Goal: Task Accomplishment & Management: Use online tool/utility

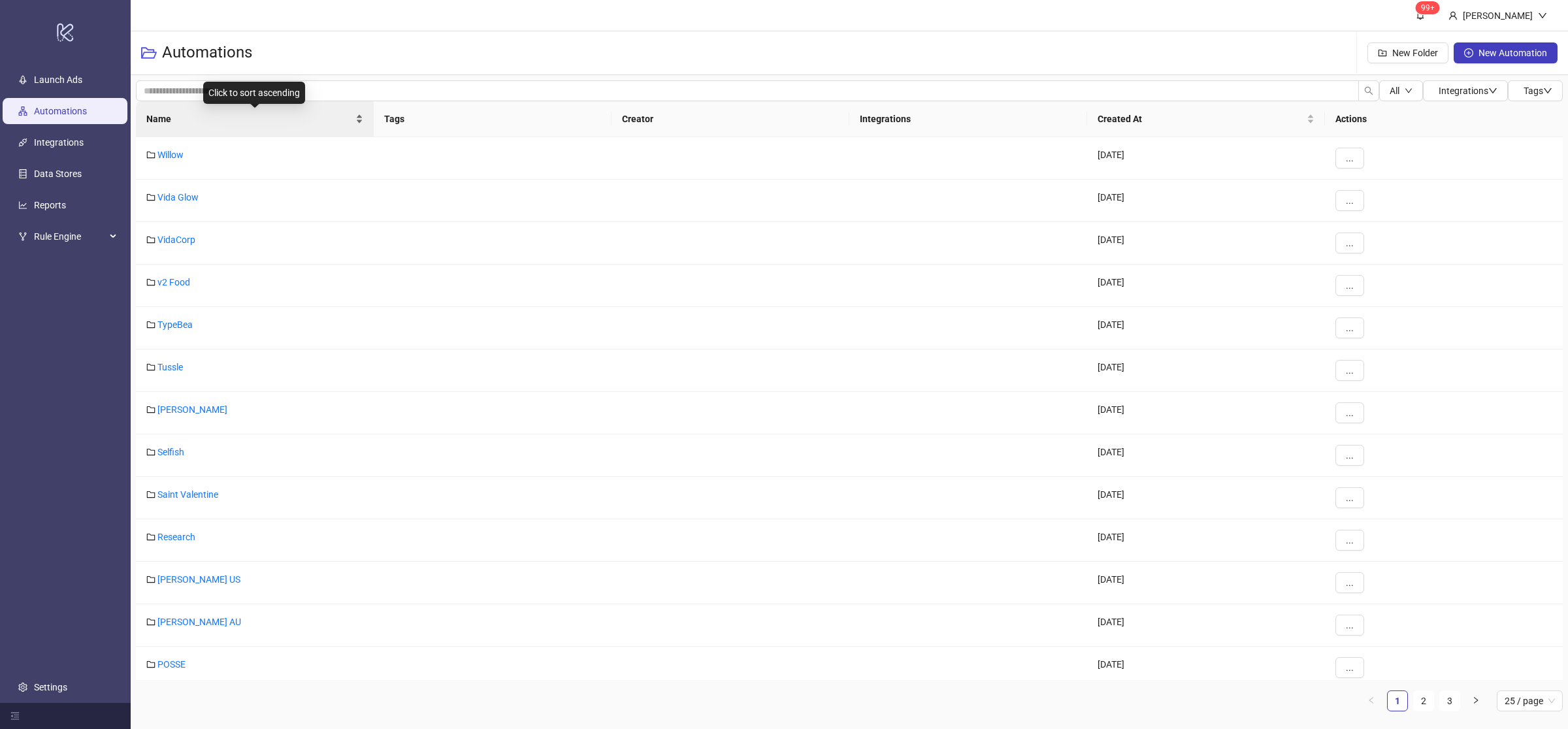
click at [357, 123] on div "Name" at bounding box center [255, 118] width 217 height 14
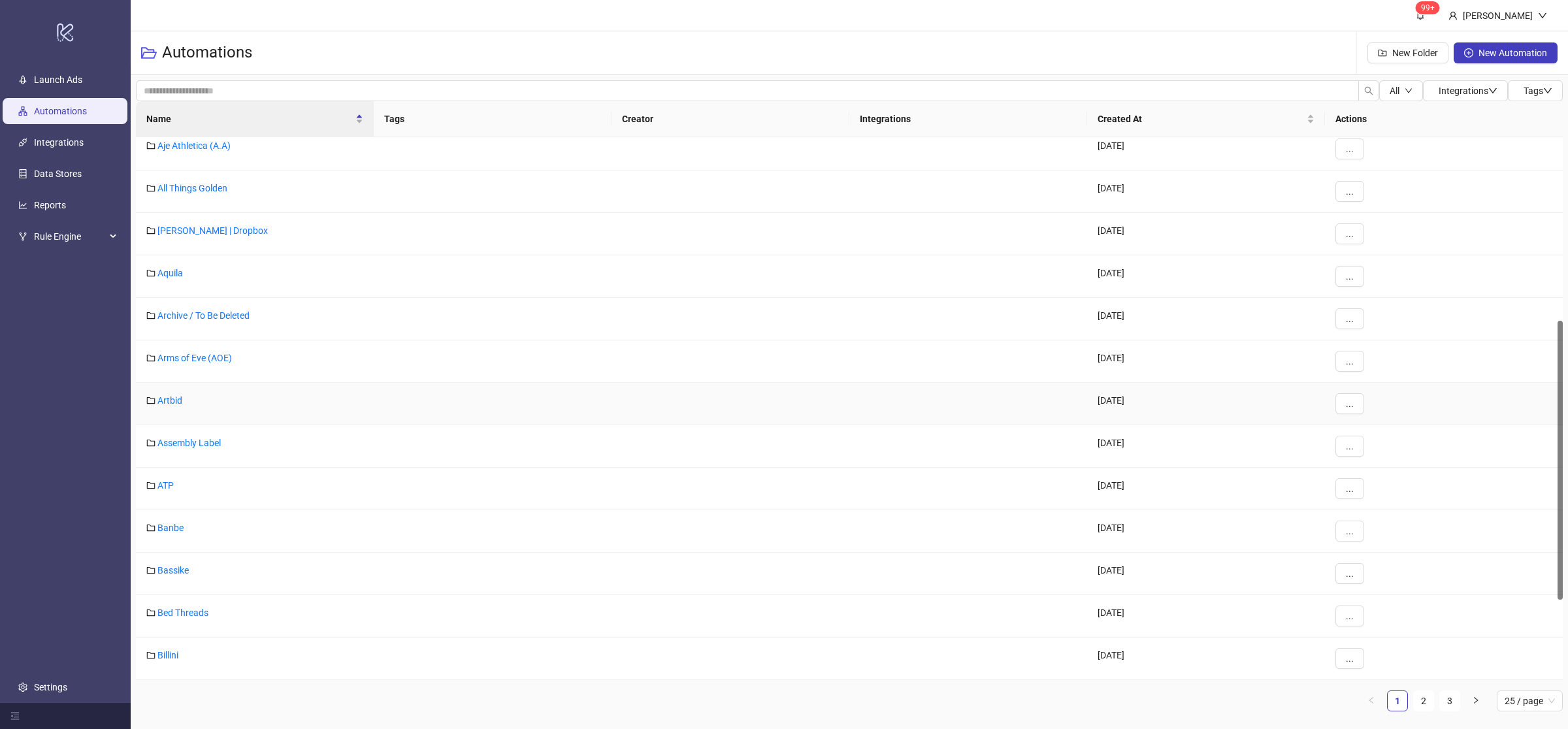
scroll to position [527, 0]
click at [176, 528] on link "Billini" at bounding box center [168, 527] width 21 height 10
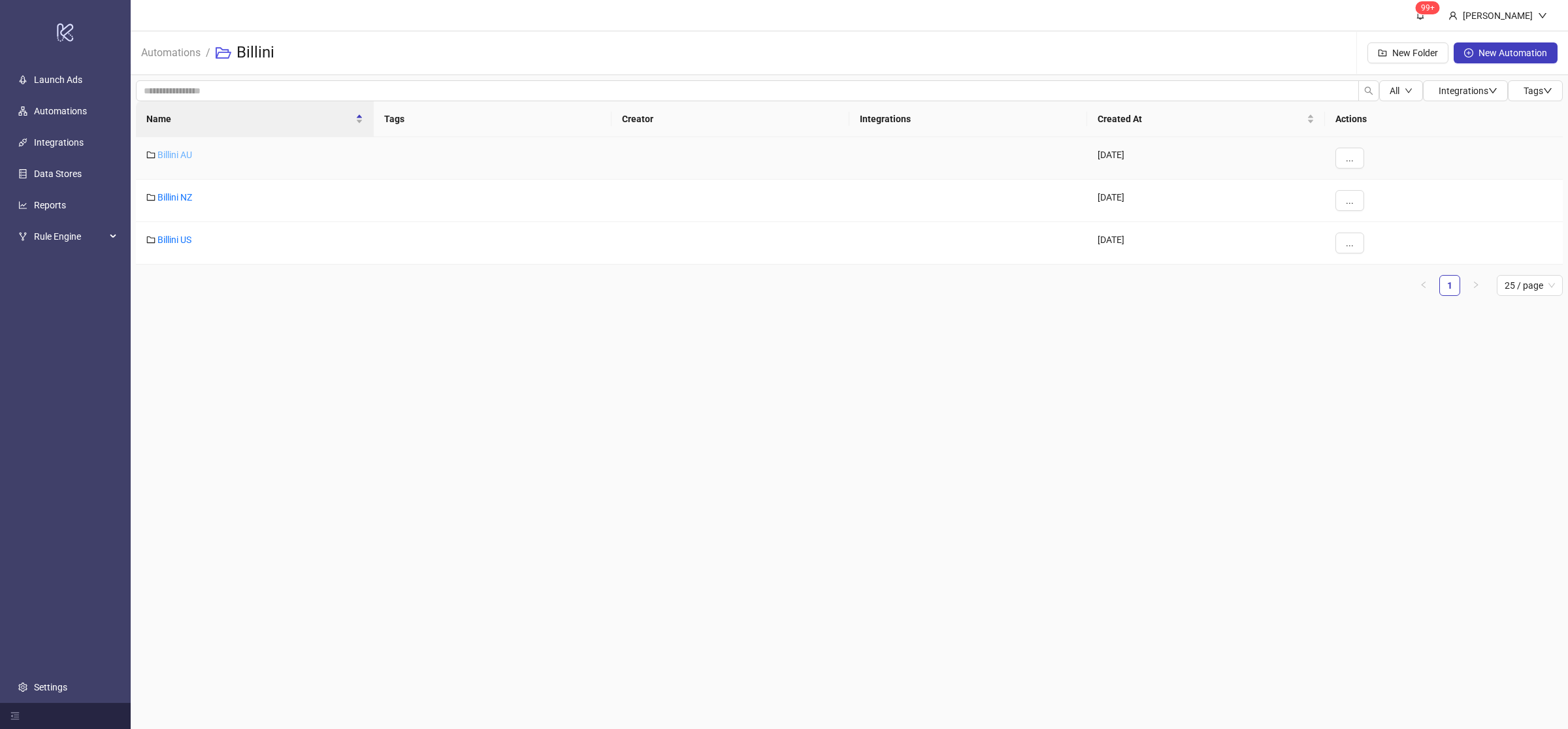
click at [181, 151] on link "Billini AU" at bounding box center [175, 154] width 34 height 10
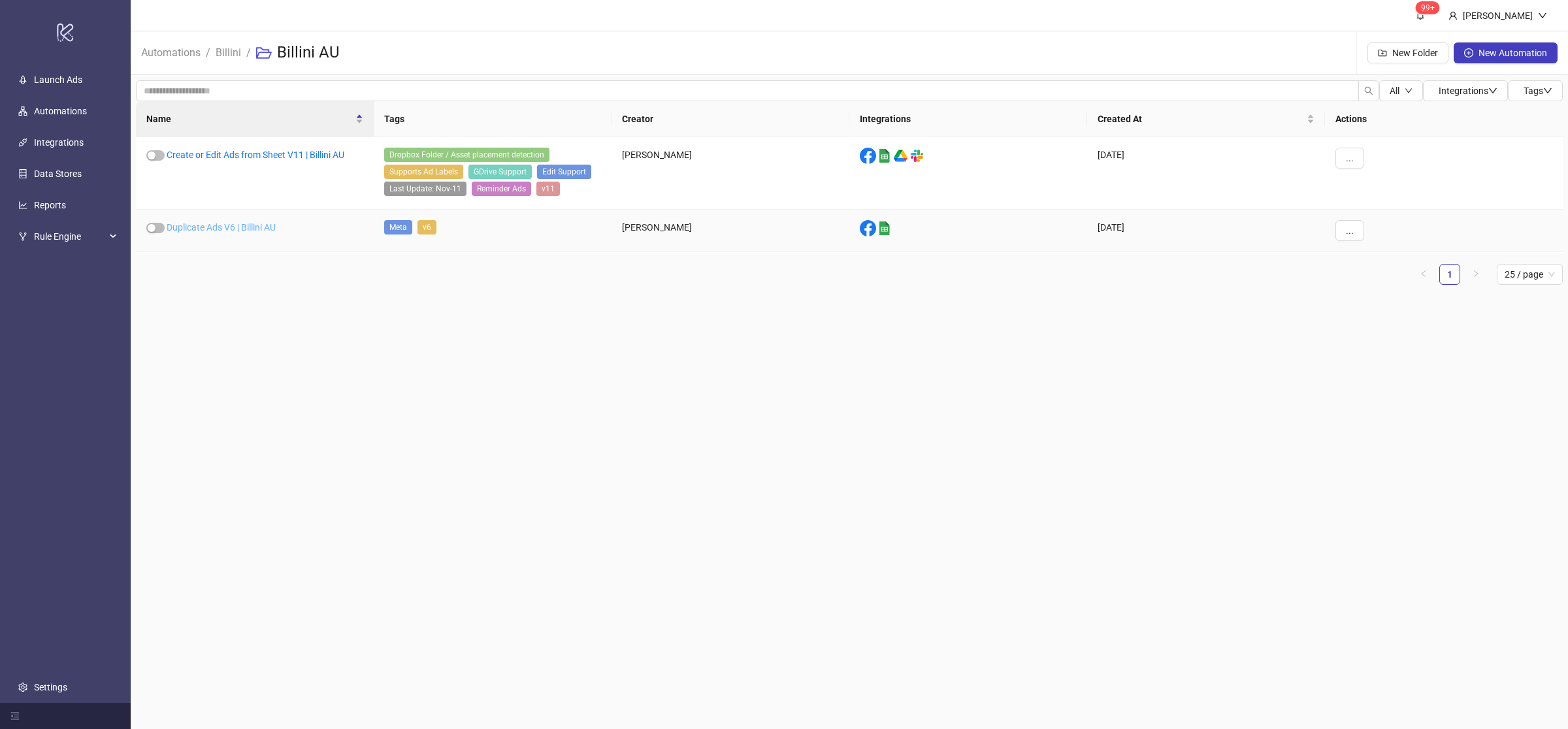
click at [202, 227] on link "Duplicate Ads V6 | Billini AU" at bounding box center [221, 227] width 109 height 10
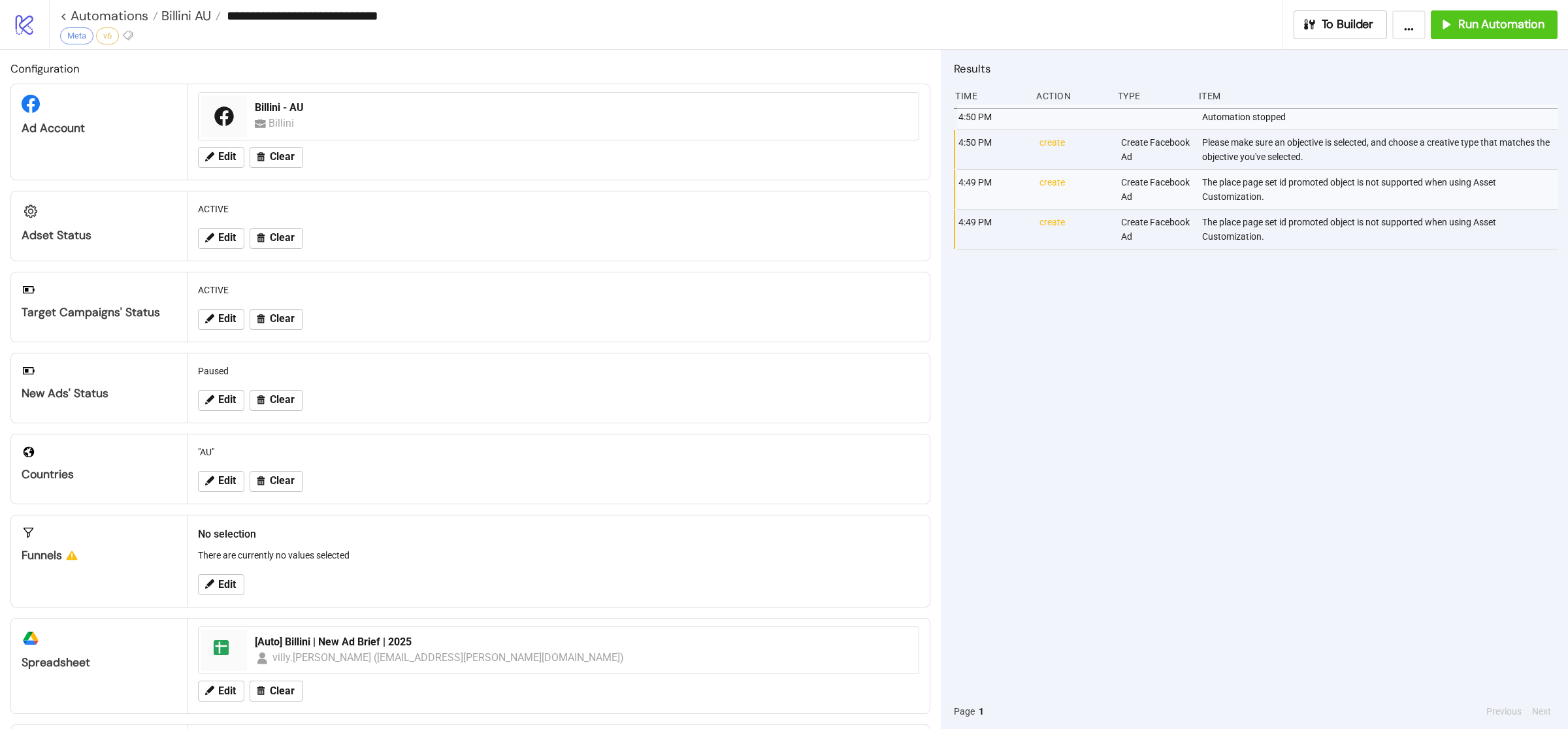
click at [1248, 411] on div "4:50 PM Automation stopped 4:50 PM create Create Facebook Ad Please make sure a…" at bounding box center [1255, 399] width 604 height 589
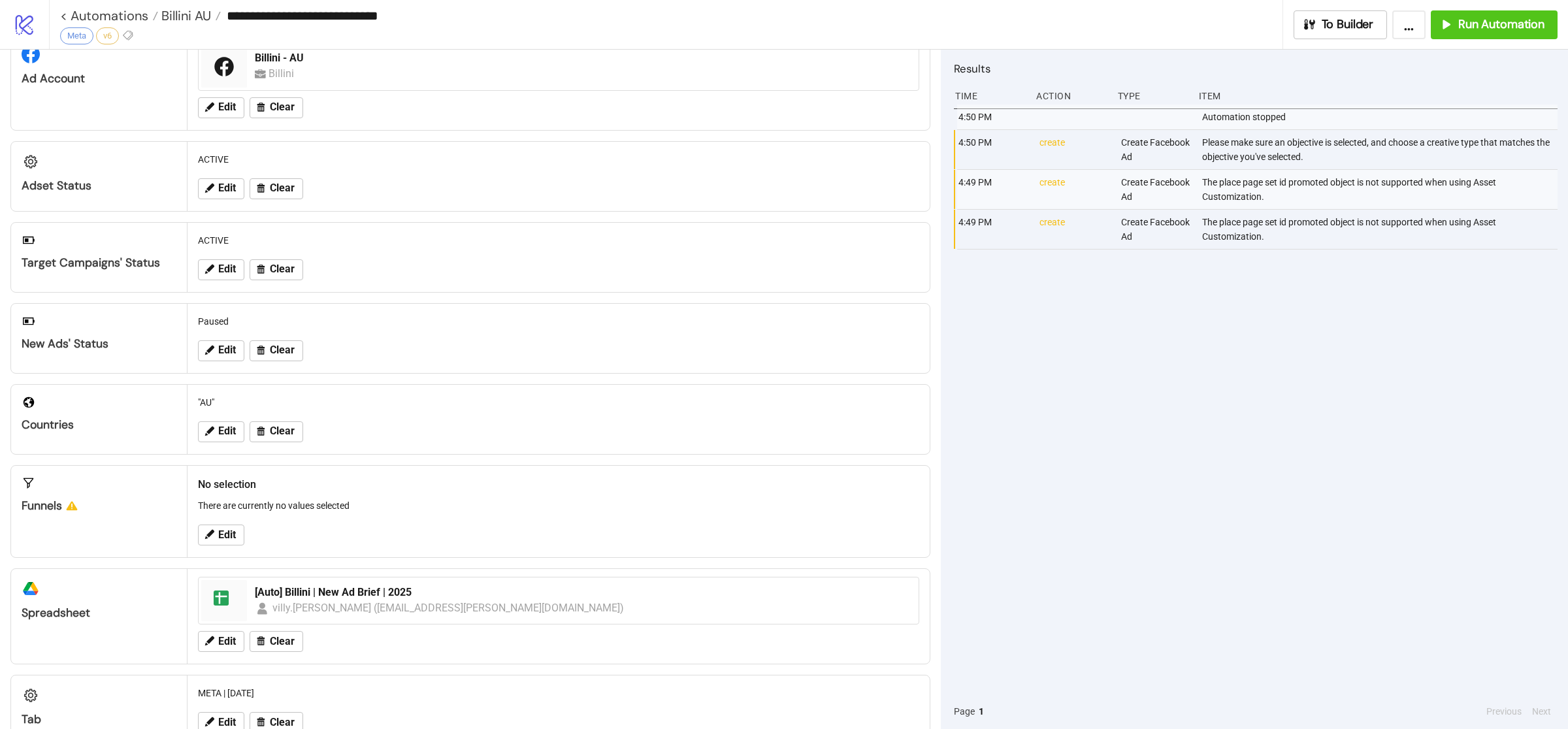
scroll to position [89, 0]
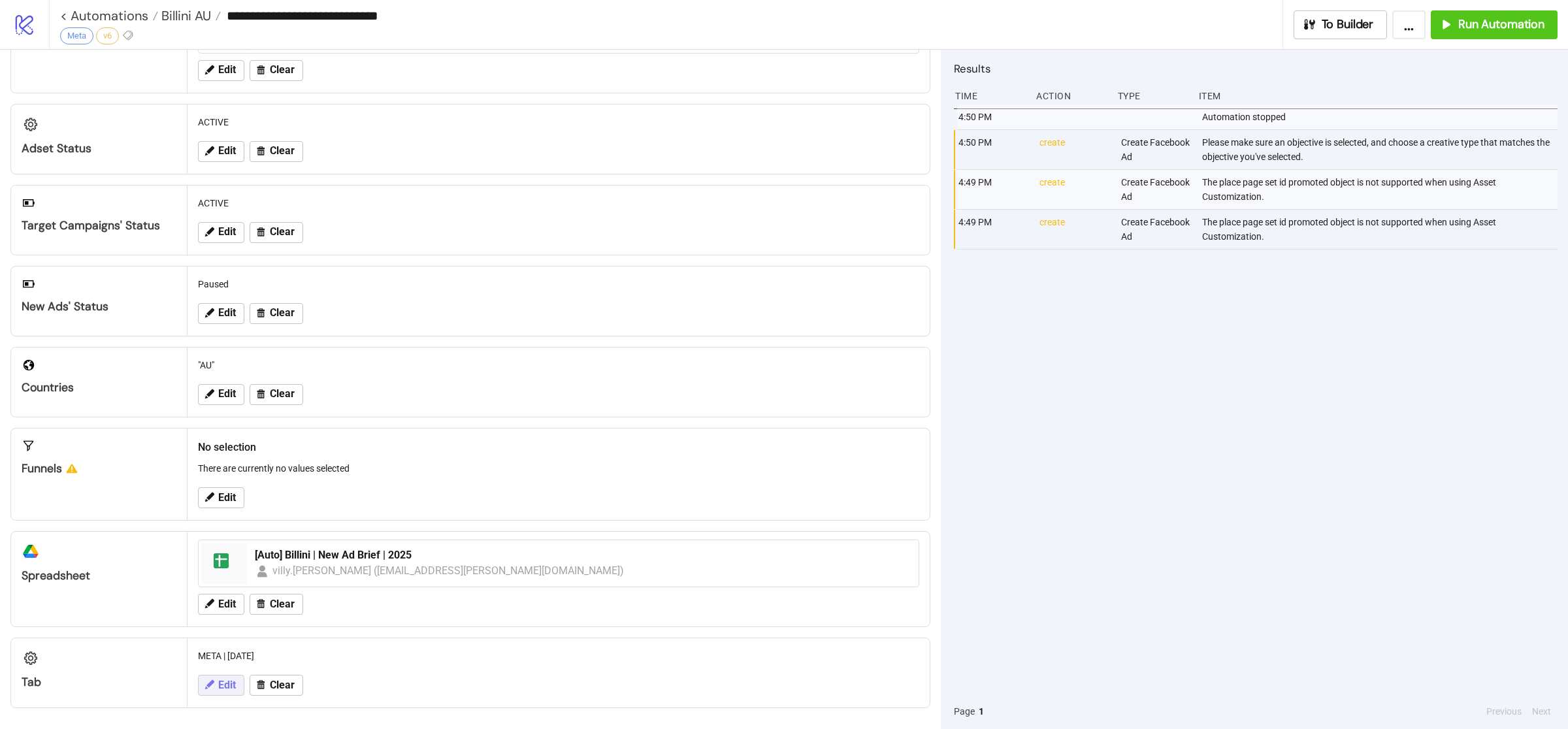
click at [230, 688] on span "Edit" at bounding box center [227, 685] width 18 height 12
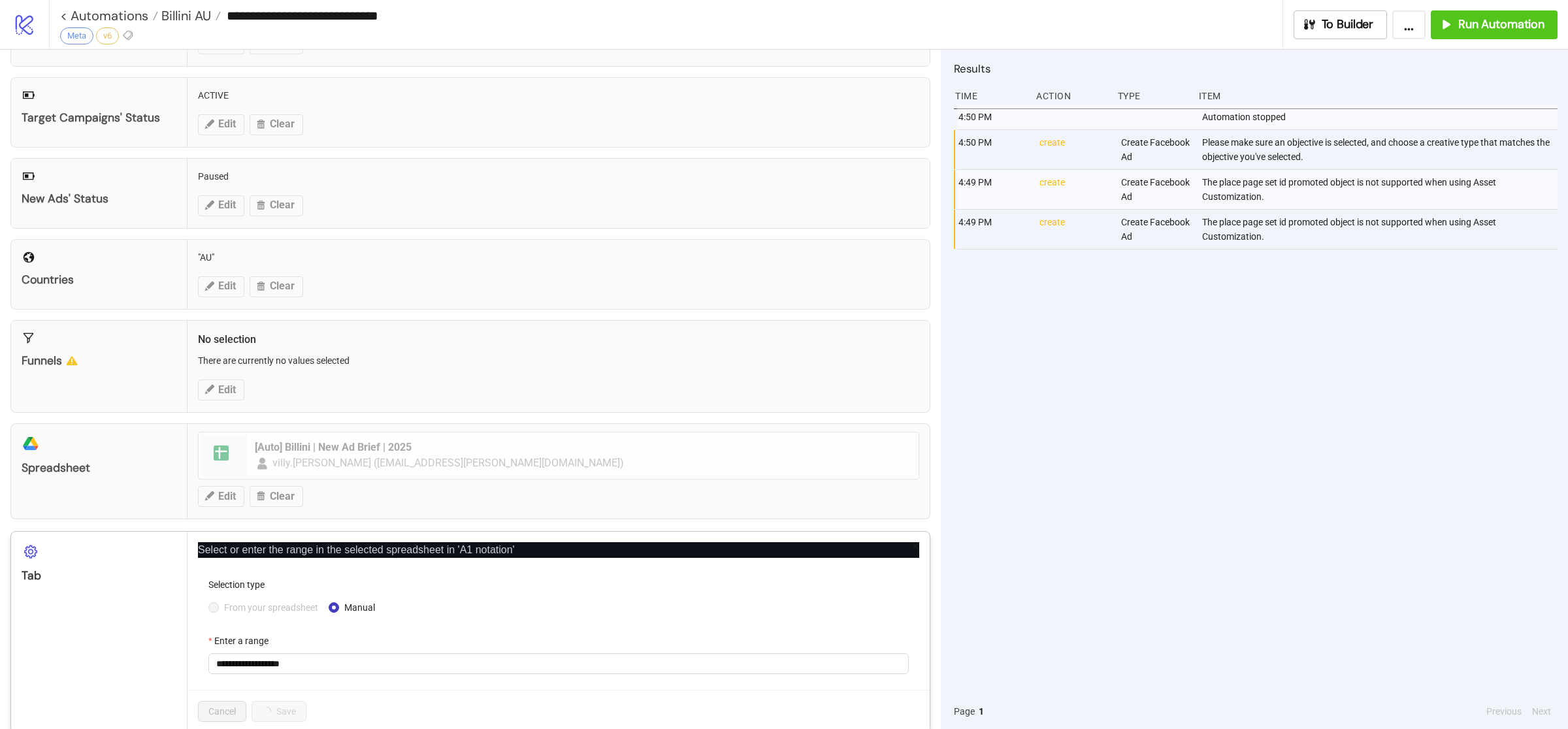
scroll to position [222, 0]
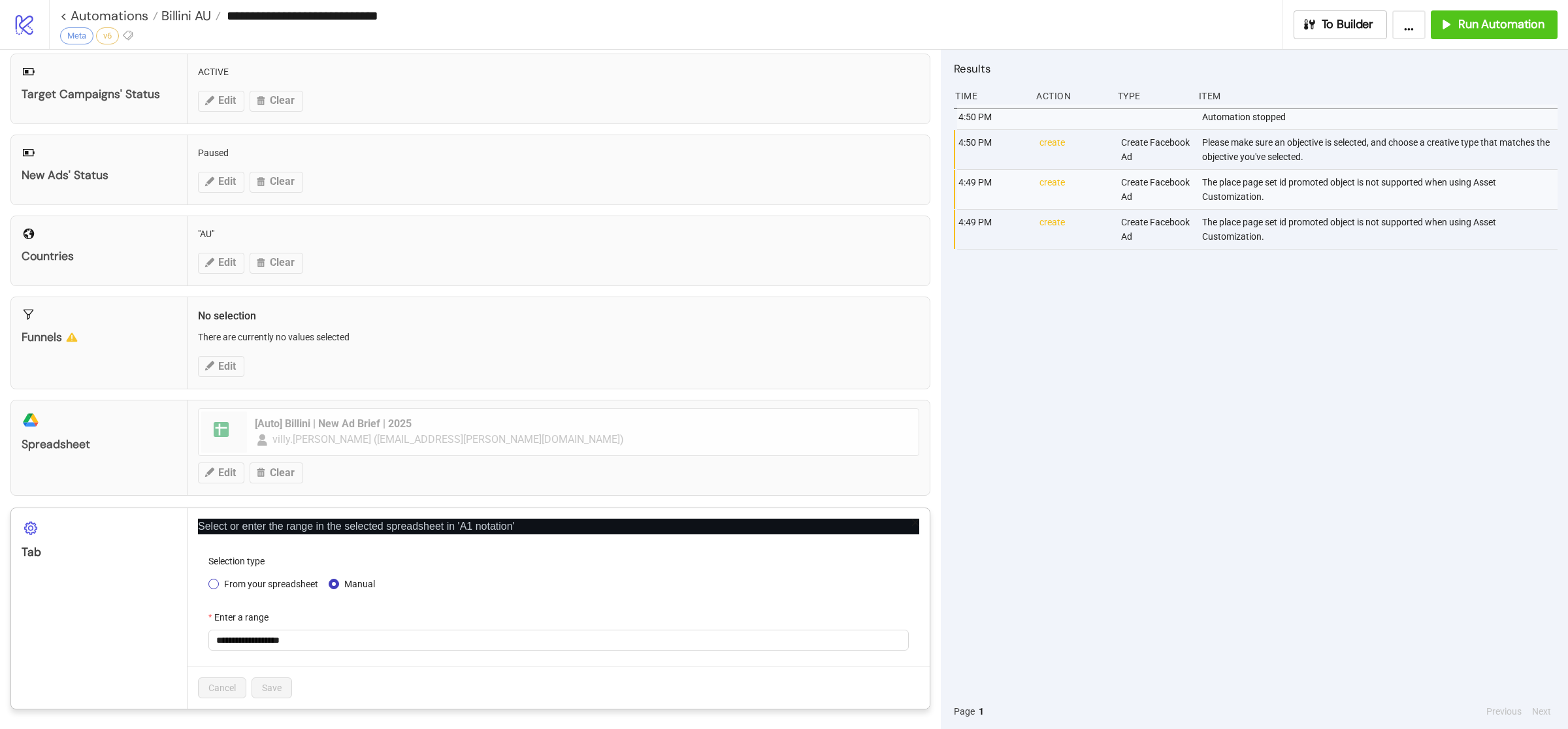
click at [242, 584] on span "From your spreadsheet" at bounding box center [271, 584] width 105 height 14
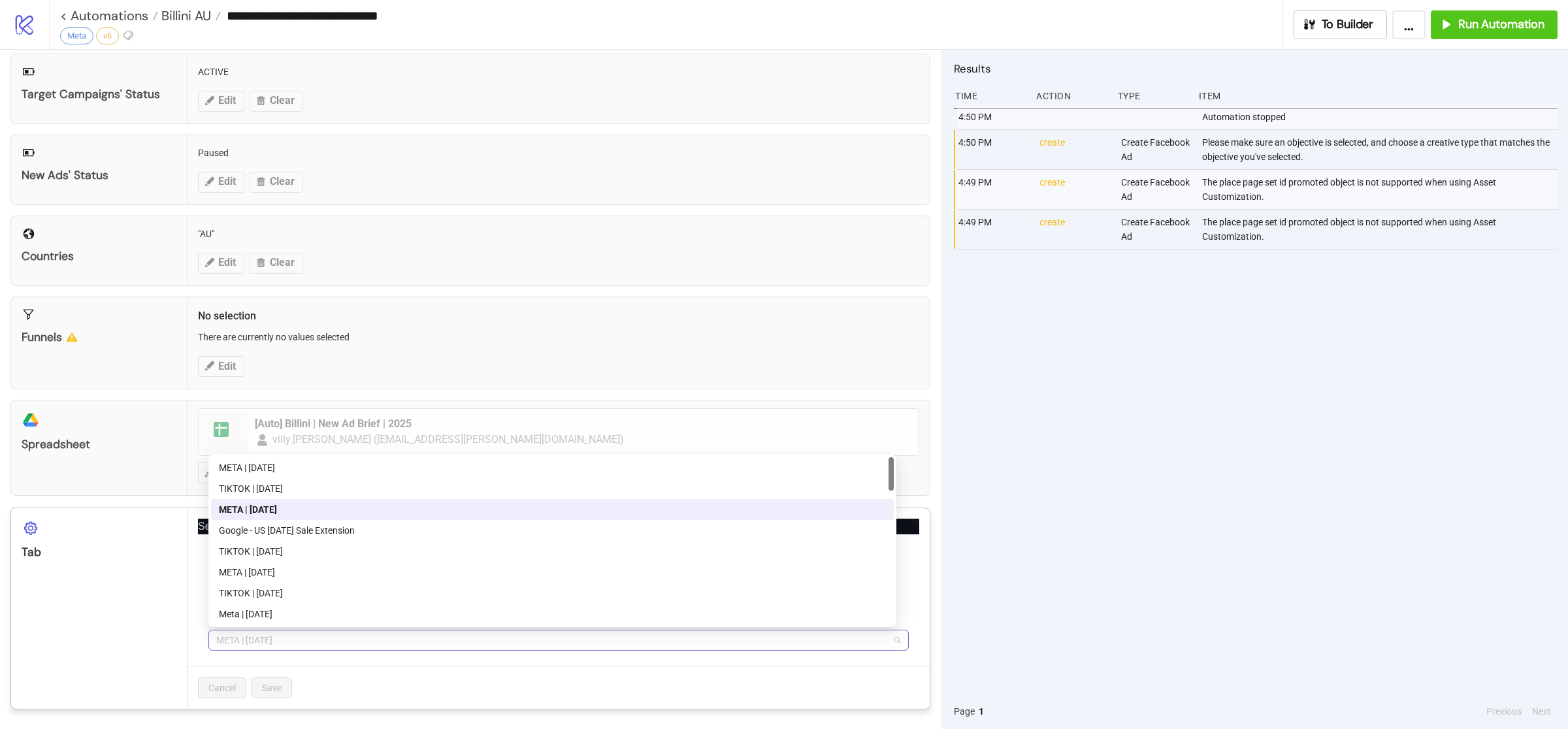
click at [321, 638] on span "META | [DATE]" at bounding box center [558, 640] width 684 height 19
click at [280, 469] on div "META | [DATE]" at bounding box center [552, 467] width 667 height 14
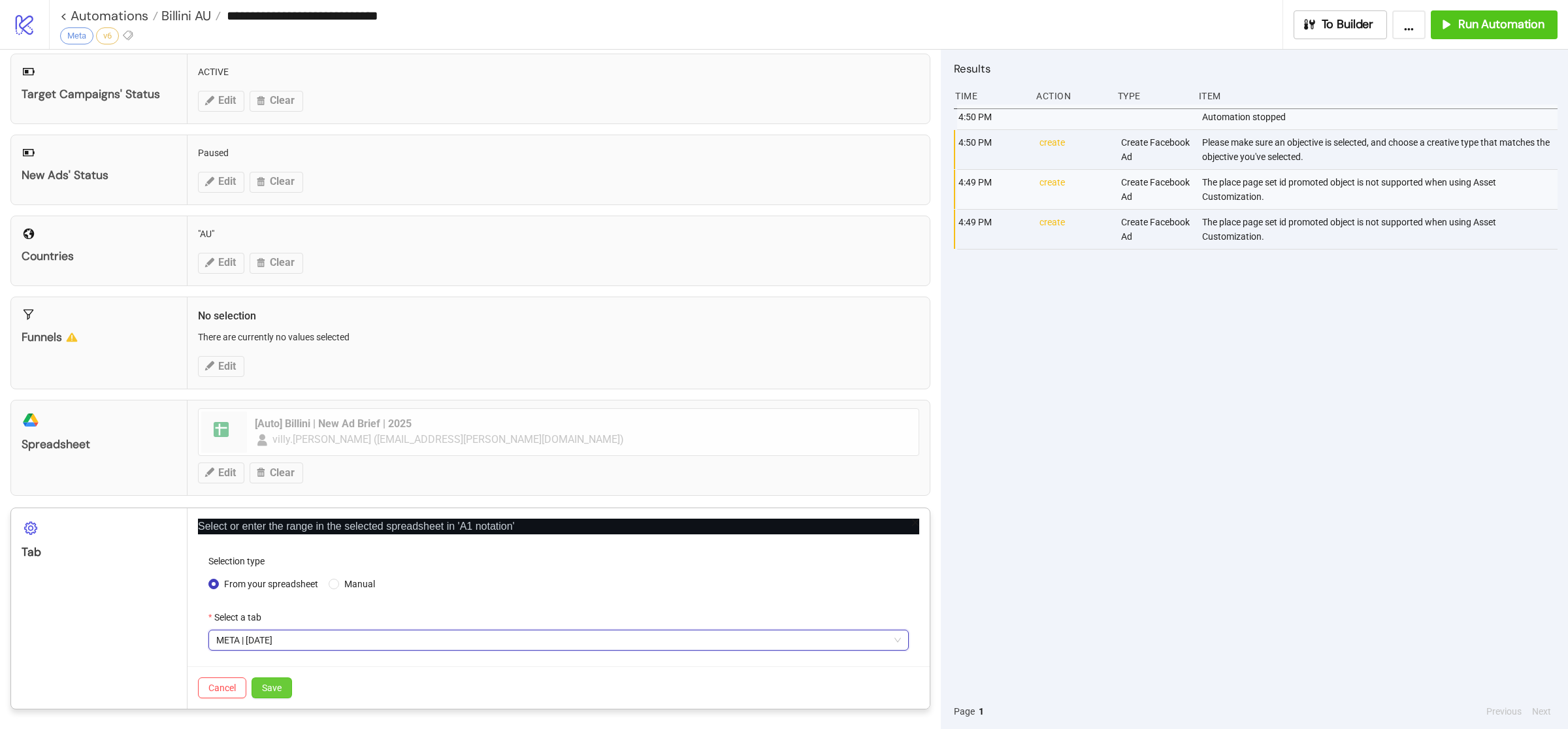
click at [268, 682] on span "Save" at bounding box center [271, 687] width 19 height 10
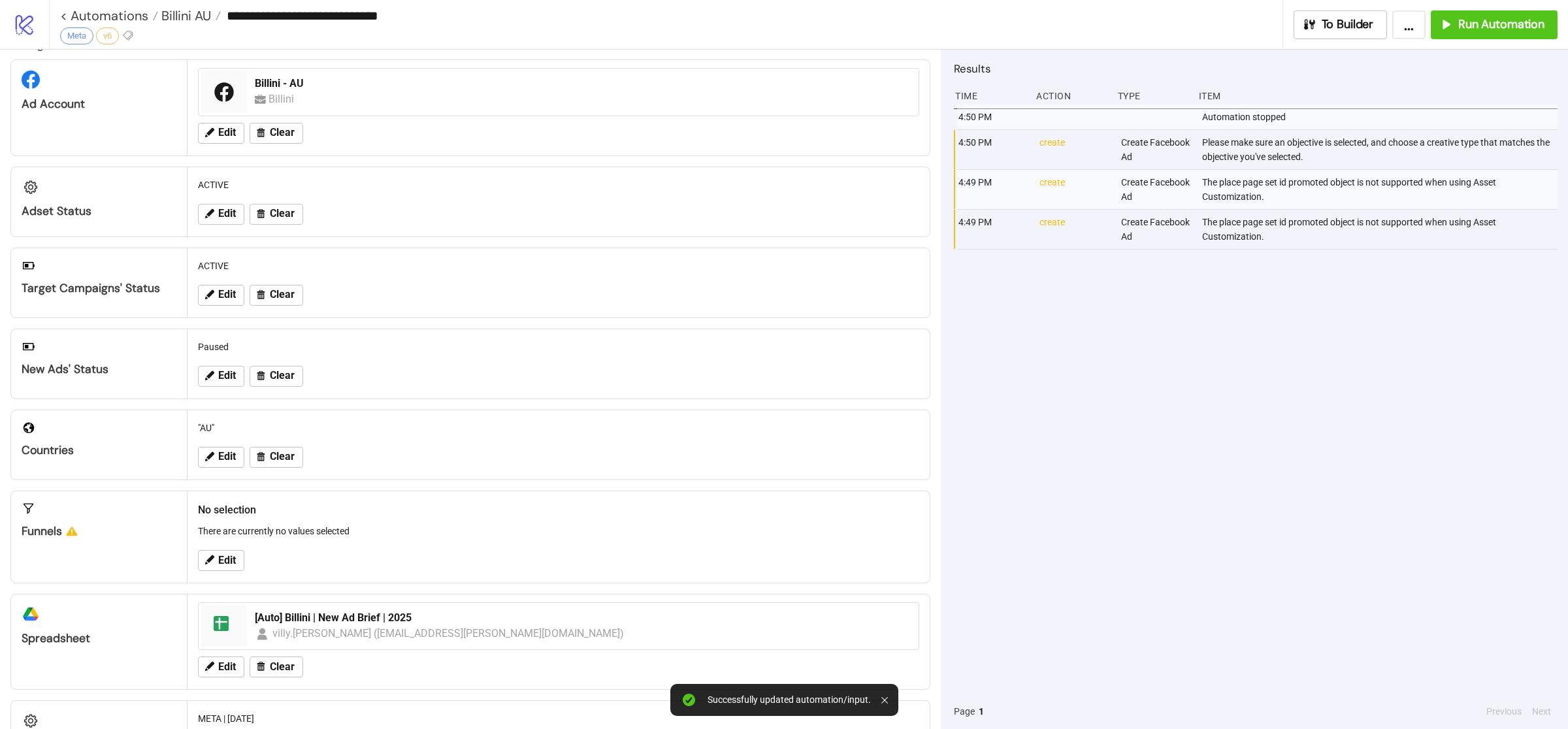
scroll to position [0, 0]
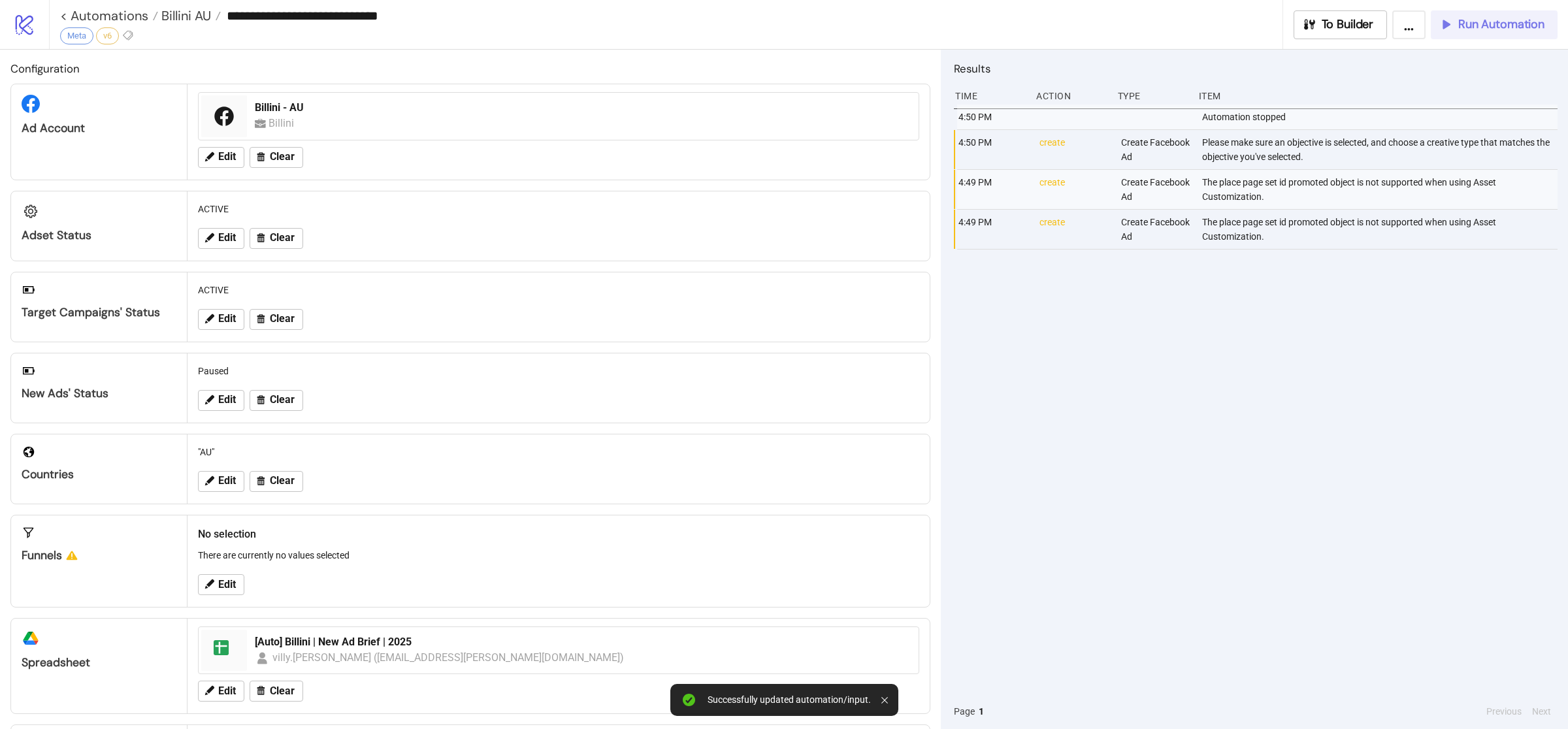
click at [1494, 21] on span "Run Automation" at bounding box center [1501, 25] width 86 height 15
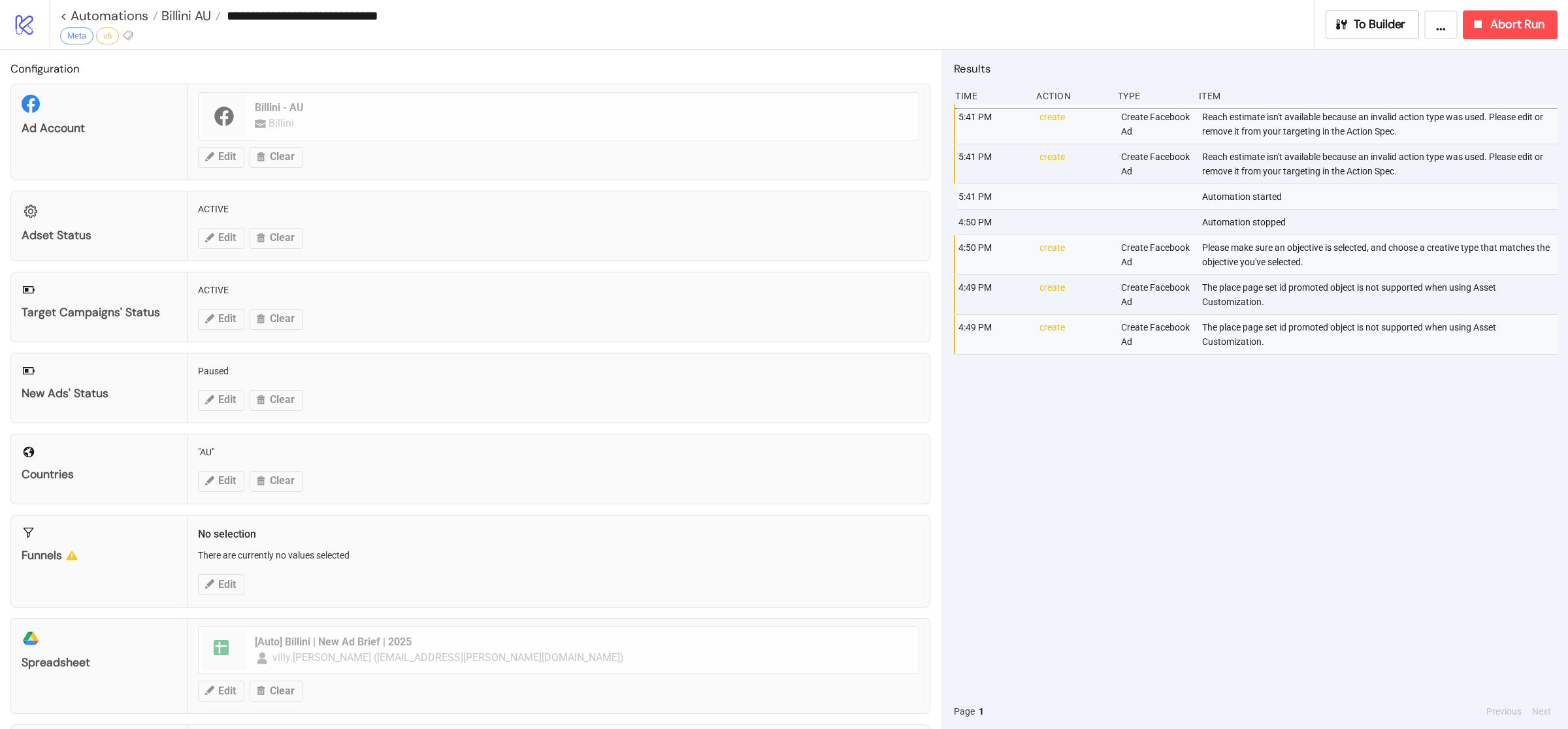
click at [1330, 449] on div "5:41 PM create Create Facebook Ad Reach estimate isn't available because an inv…" at bounding box center [1255, 399] width 604 height 589
click at [1339, 451] on div "5:41 PM create Create Facebook Ad Reach estimate isn't available because an inv…" at bounding box center [1255, 399] width 604 height 589
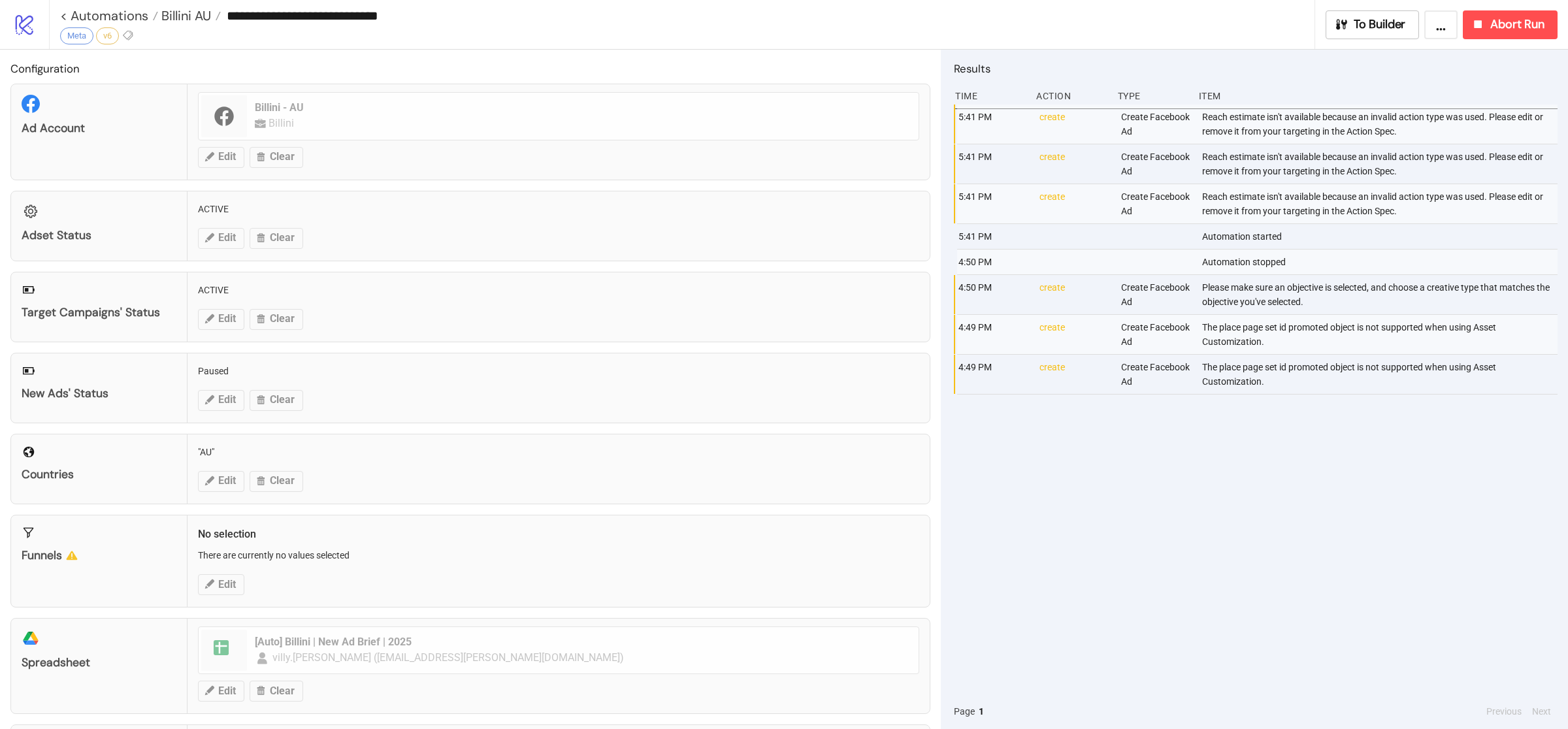
click at [1341, 452] on div "5:41 PM create Create Facebook Ad Reach estimate isn't available because an inv…" at bounding box center [1255, 399] width 604 height 589
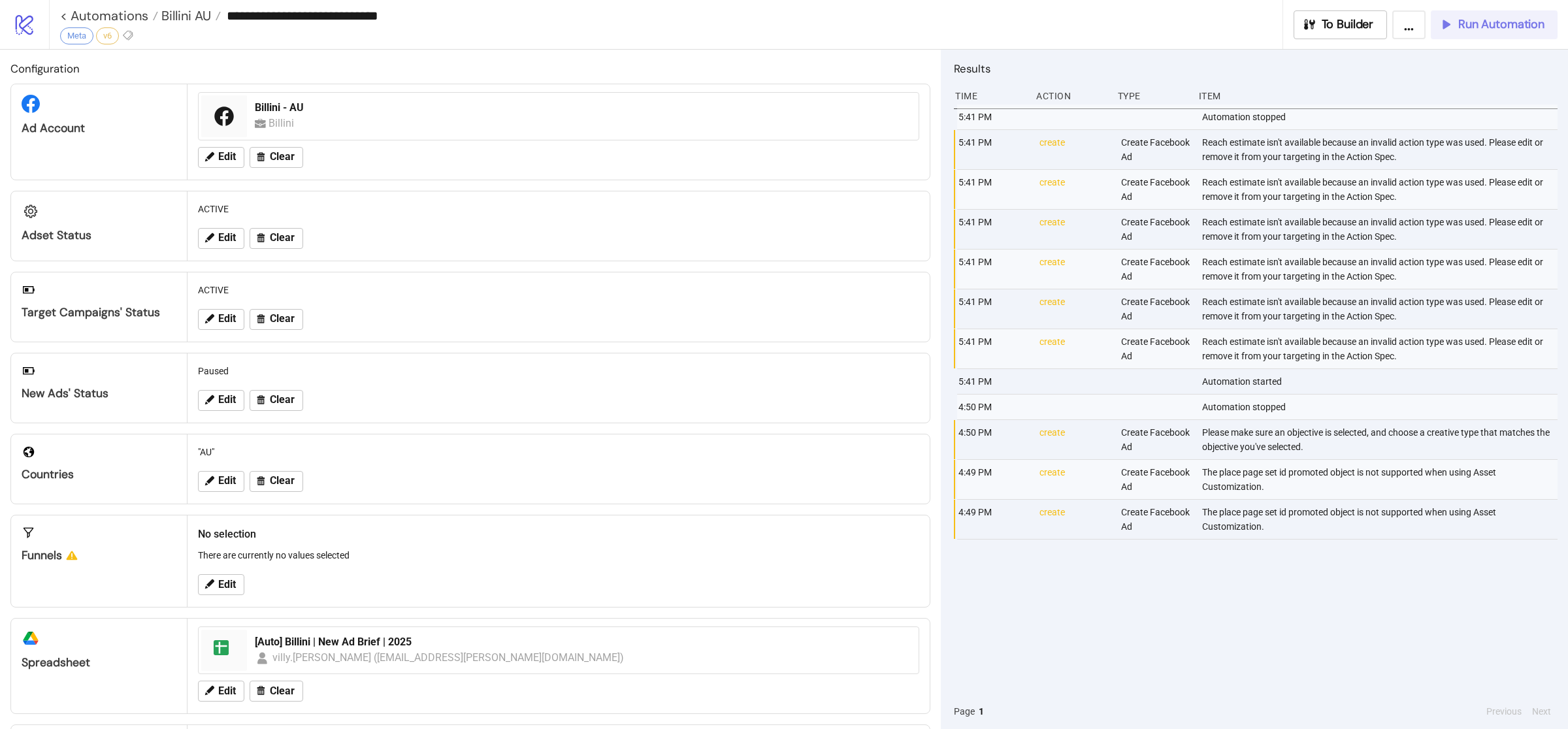
click at [1472, 29] on span "Run Automation" at bounding box center [1501, 25] width 86 height 15
